Goal: Navigation & Orientation: Find specific page/section

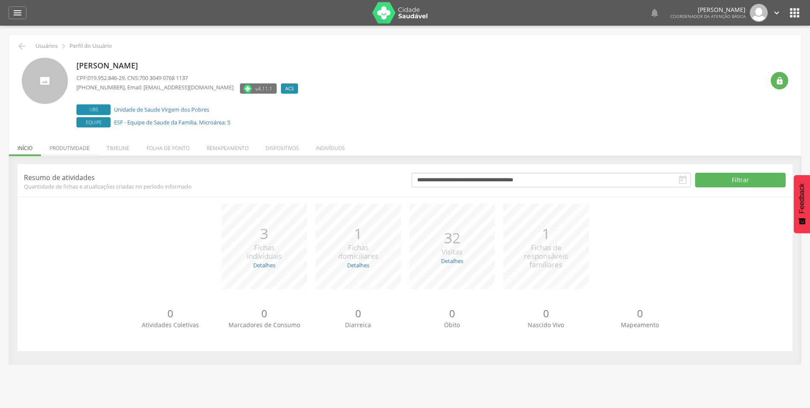
click at [72, 150] on li "Produtividade" at bounding box center [69, 146] width 57 height 20
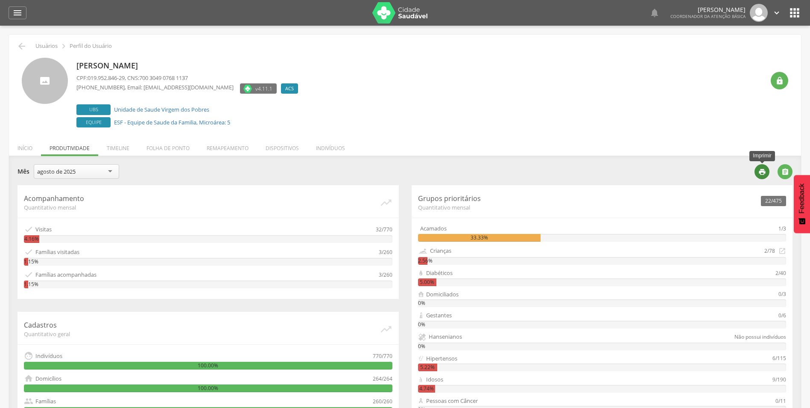
click at [760, 171] on icon "" at bounding box center [763, 172] width 8 height 8
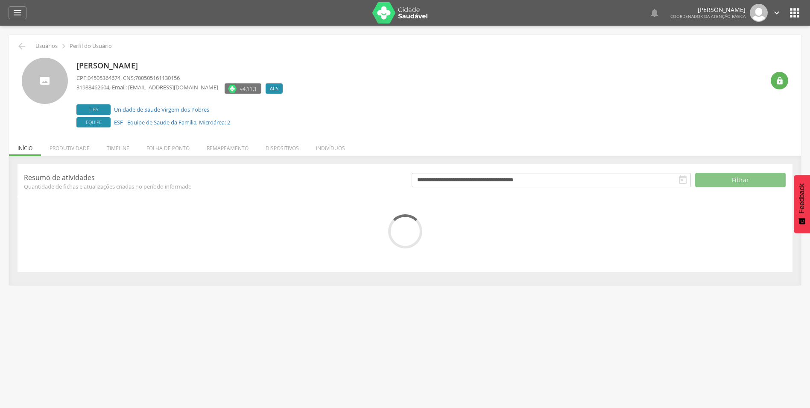
click at [76, 146] on li "Produtividade" at bounding box center [69, 146] width 57 height 20
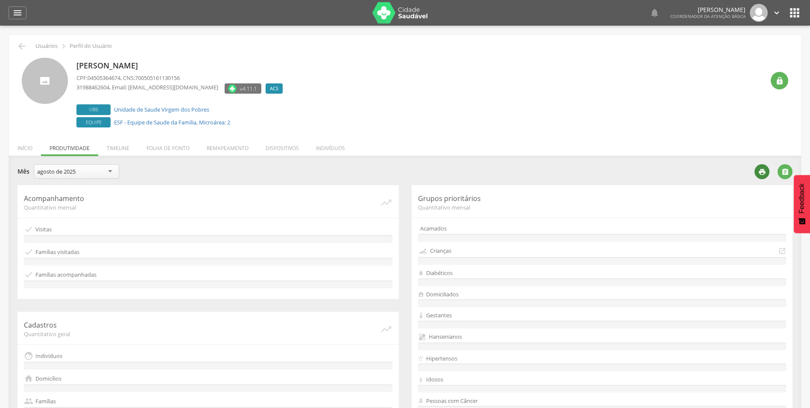
click at [757, 173] on div "" at bounding box center [762, 171] width 15 height 15
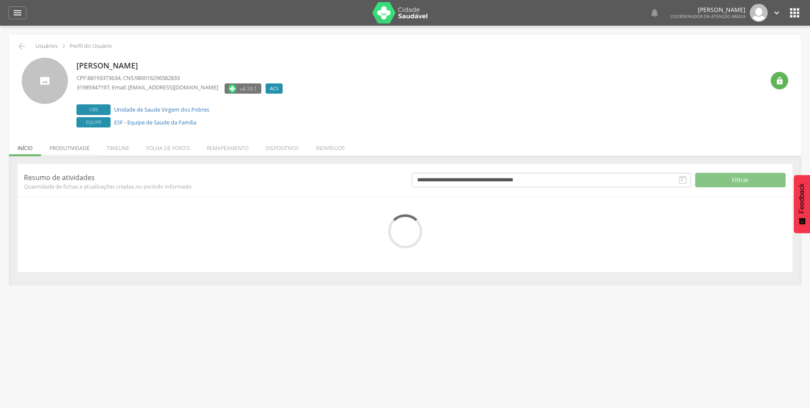
click at [63, 149] on li "Produtividade" at bounding box center [69, 146] width 57 height 20
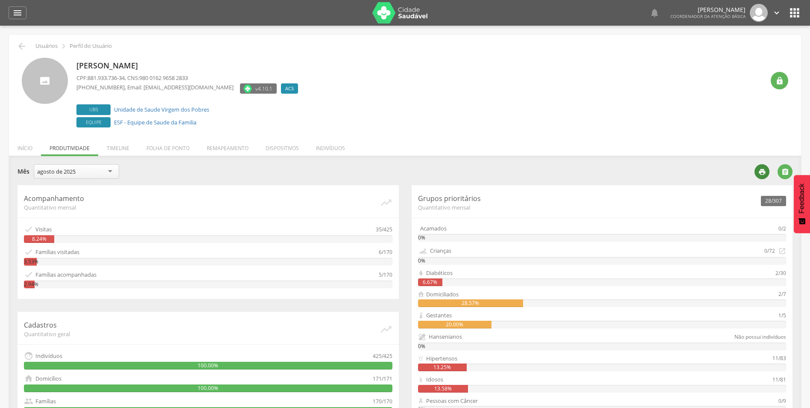
click at [765, 171] on icon "" at bounding box center [763, 172] width 8 height 8
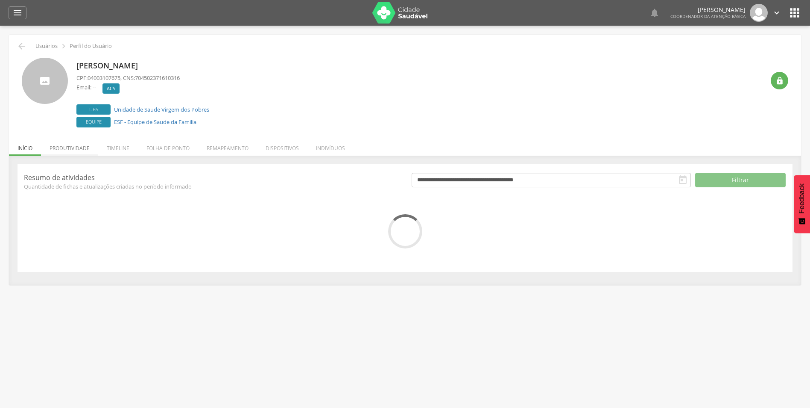
click at [65, 148] on li "Produtividade" at bounding box center [69, 146] width 57 height 20
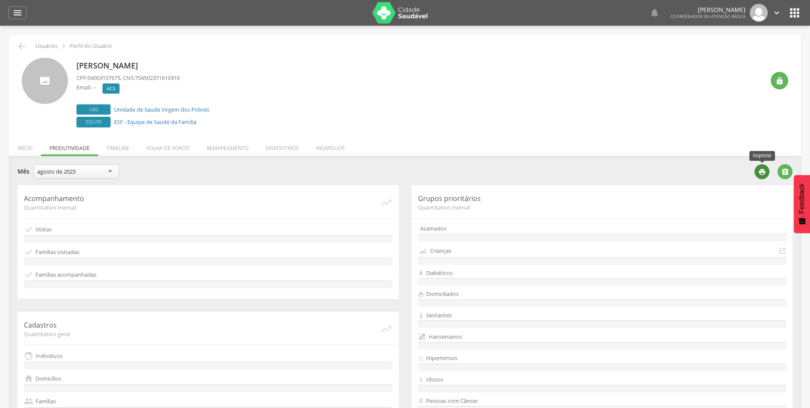
click at [763, 171] on icon "" at bounding box center [763, 172] width 8 height 8
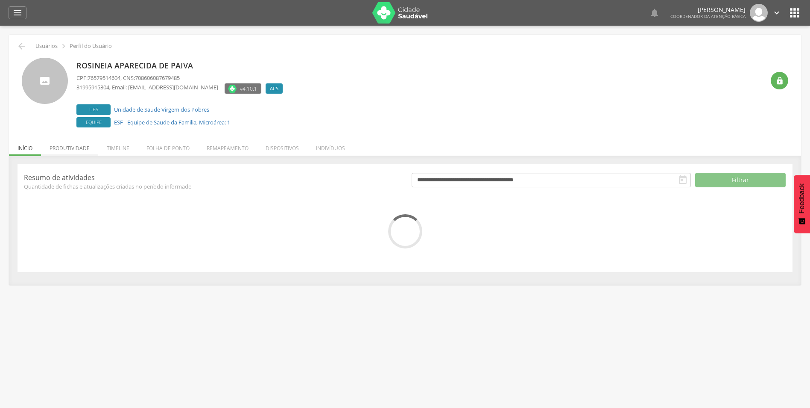
click at [76, 147] on li "Produtividade" at bounding box center [69, 146] width 57 height 20
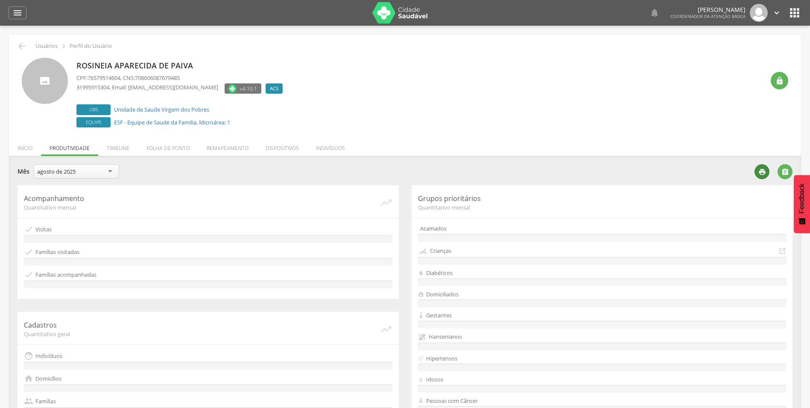
click at [764, 169] on icon "" at bounding box center [763, 172] width 8 height 8
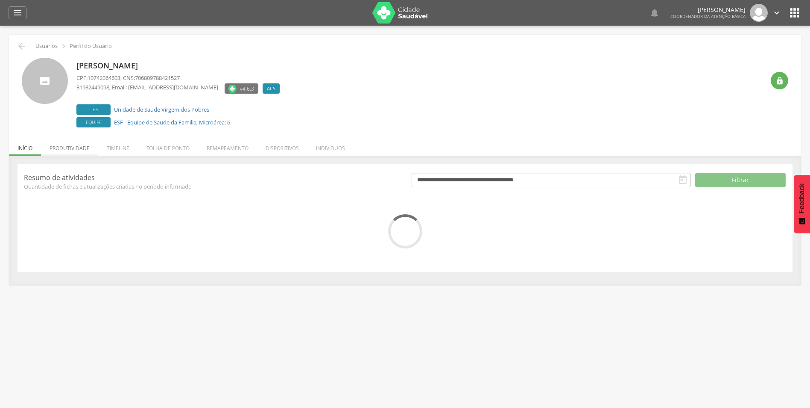
click at [77, 147] on li "Produtividade" at bounding box center [69, 146] width 57 height 20
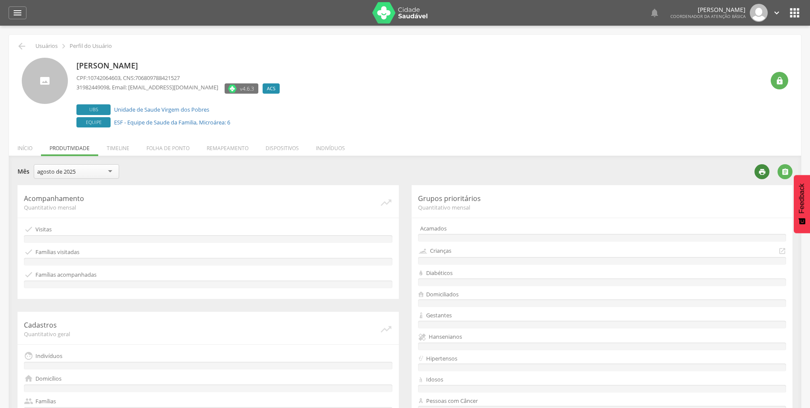
click at [759, 172] on icon "" at bounding box center [763, 172] width 8 height 8
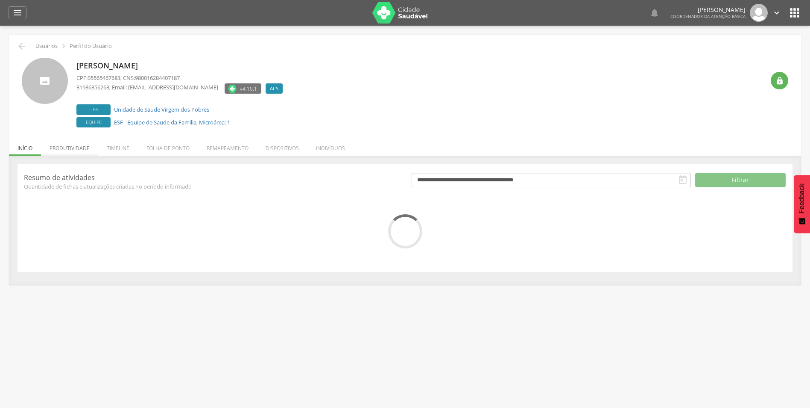
click at [86, 148] on li "Produtividade" at bounding box center [69, 146] width 57 height 20
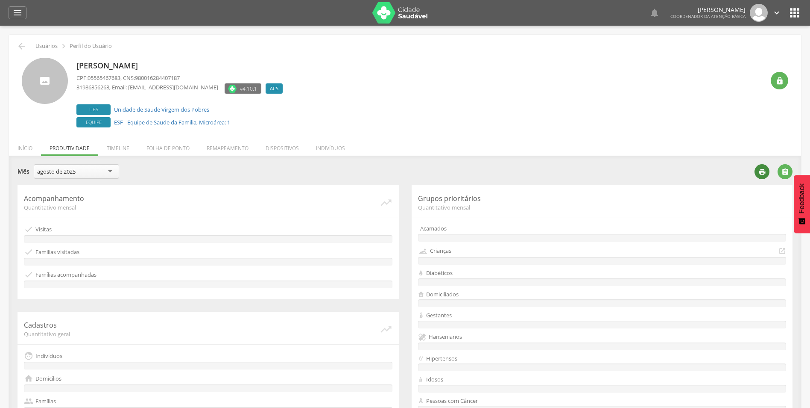
click at [765, 170] on icon "" at bounding box center [763, 172] width 8 height 8
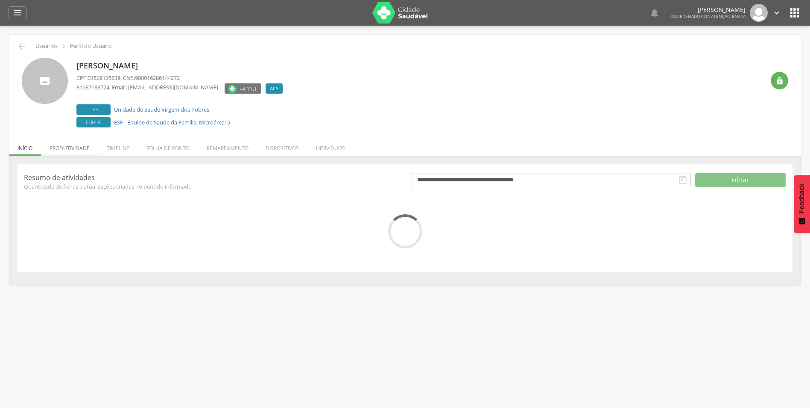
click at [74, 146] on li "Produtividade" at bounding box center [69, 146] width 57 height 20
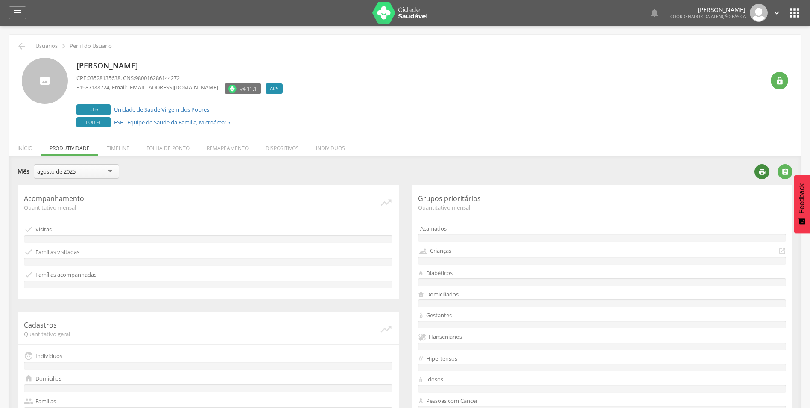
click at [763, 169] on icon "" at bounding box center [763, 172] width 8 height 8
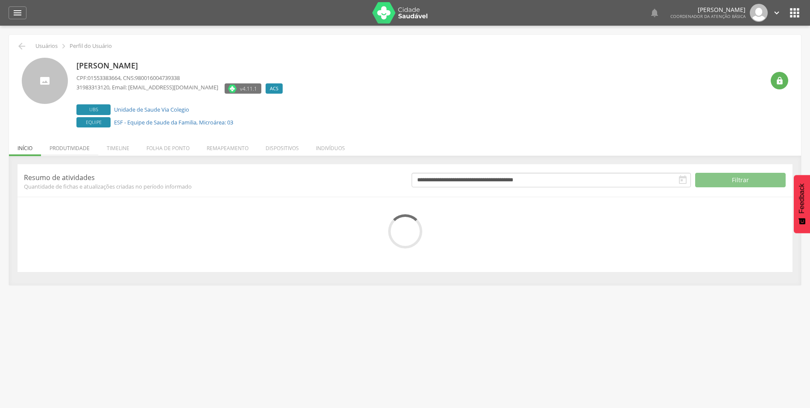
click at [70, 148] on li "Produtividade" at bounding box center [69, 146] width 57 height 20
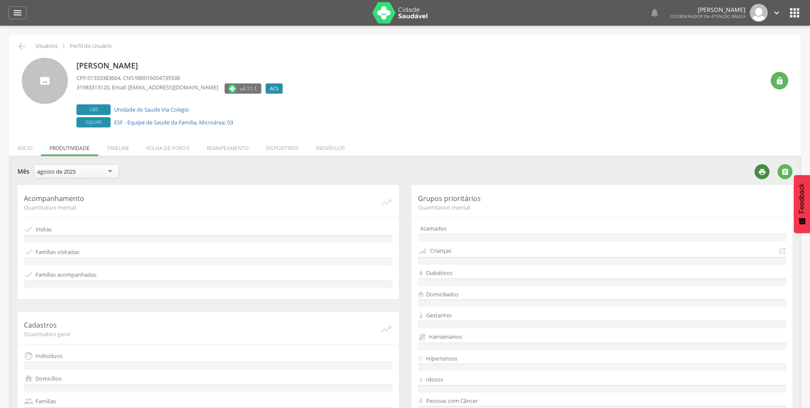
click at [764, 173] on icon "" at bounding box center [763, 172] width 8 height 8
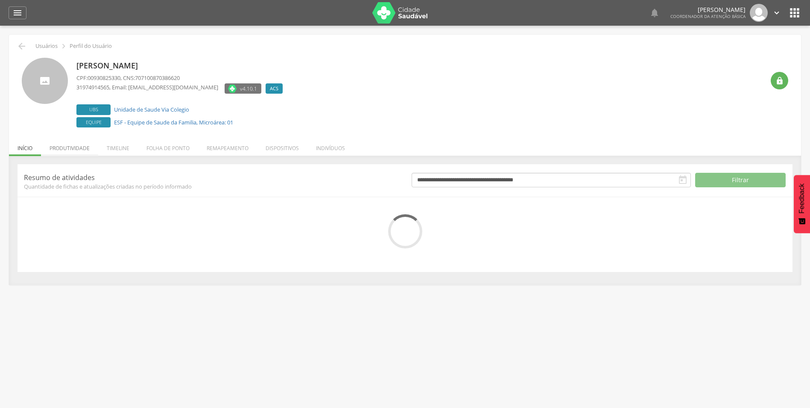
click at [69, 145] on li "Produtividade" at bounding box center [69, 146] width 57 height 20
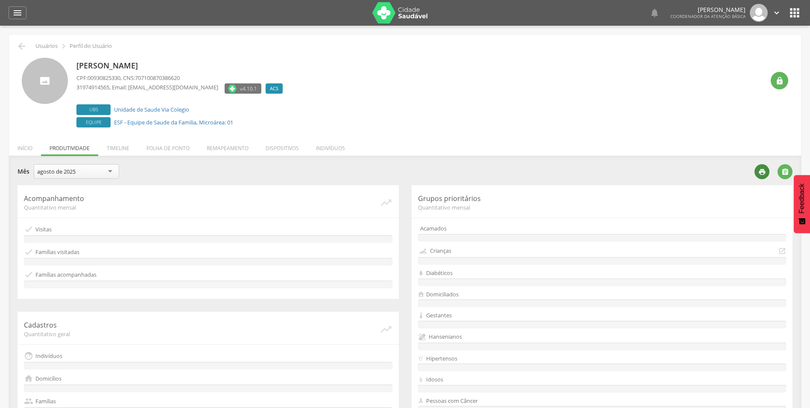
click at [764, 170] on icon "" at bounding box center [763, 172] width 8 height 8
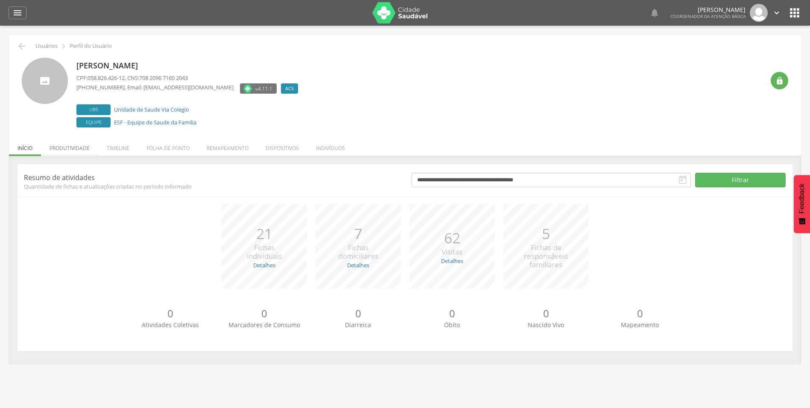
click at [76, 144] on li "Produtividade" at bounding box center [69, 146] width 57 height 20
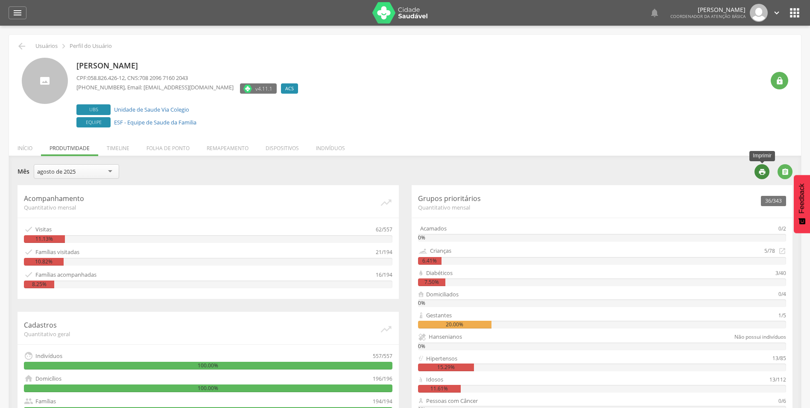
click at [759, 171] on icon "" at bounding box center [763, 172] width 8 height 8
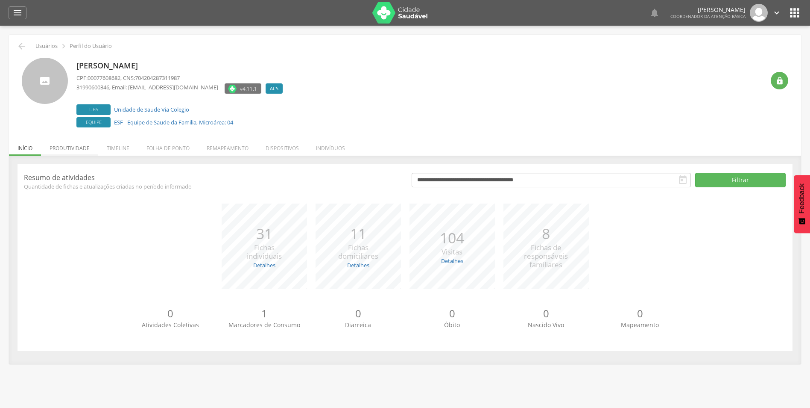
click at [71, 147] on li "Produtividade" at bounding box center [69, 146] width 57 height 20
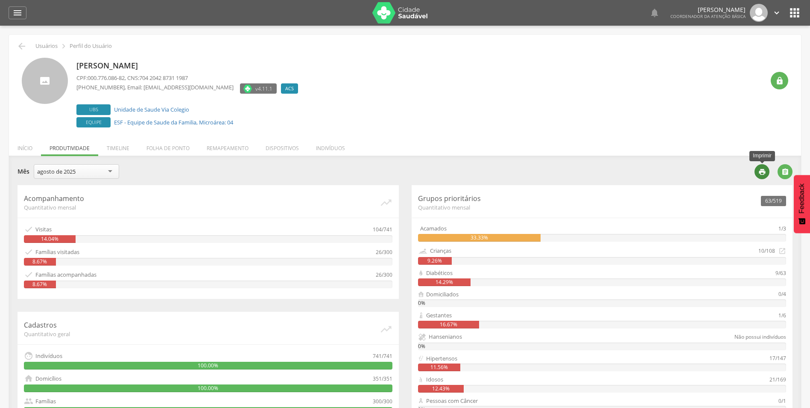
click at [763, 168] on icon "" at bounding box center [763, 172] width 8 height 8
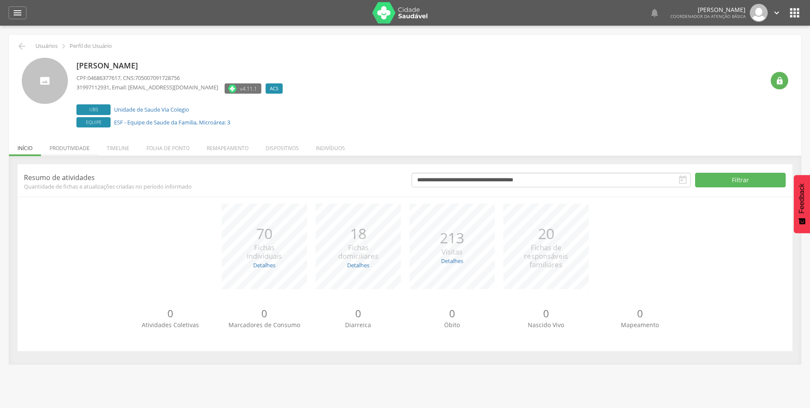
click at [70, 149] on li "Produtividade" at bounding box center [69, 146] width 57 height 20
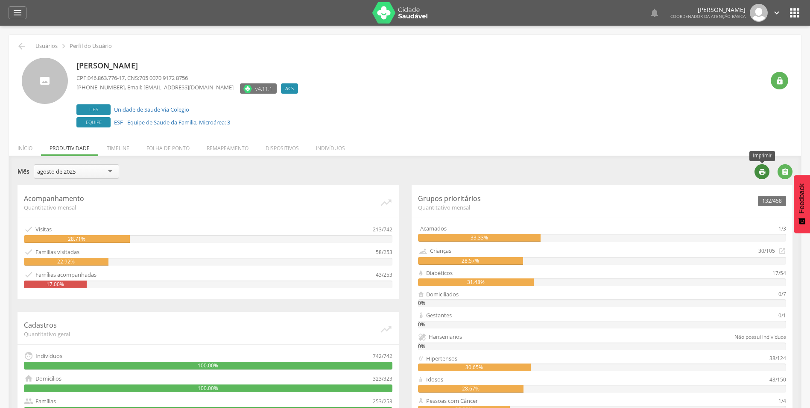
click at [761, 174] on icon "" at bounding box center [763, 172] width 8 height 8
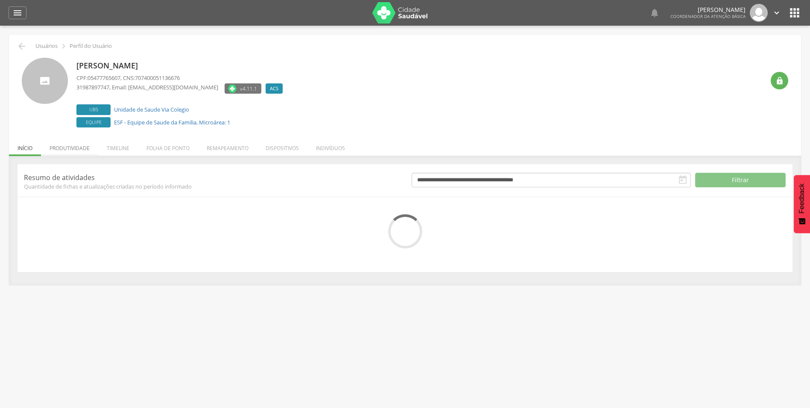
click at [75, 149] on li "Produtividade" at bounding box center [69, 146] width 57 height 20
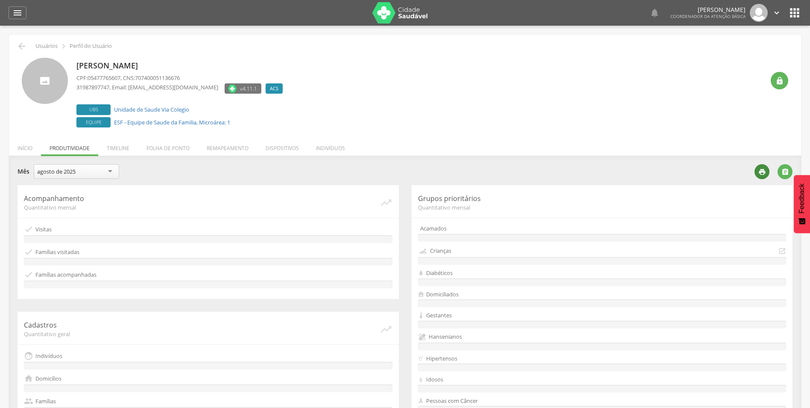
click at [763, 169] on icon "" at bounding box center [763, 172] width 8 height 8
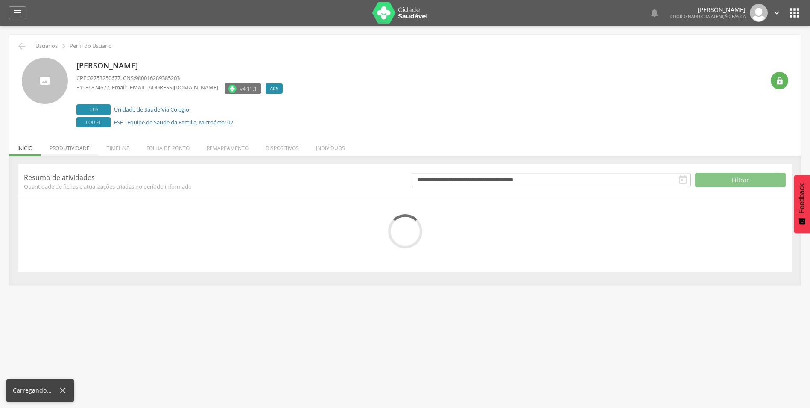
click at [70, 145] on li "Produtividade" at bounding box center [69, 146] width 57 height 20
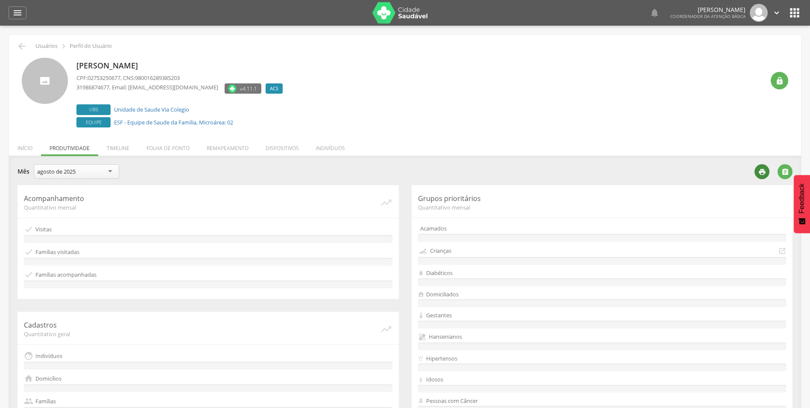
click at [766, 171] on icon "" at bounding box center [763, 172] width 8 height 8
